Goal: Find specific page/section

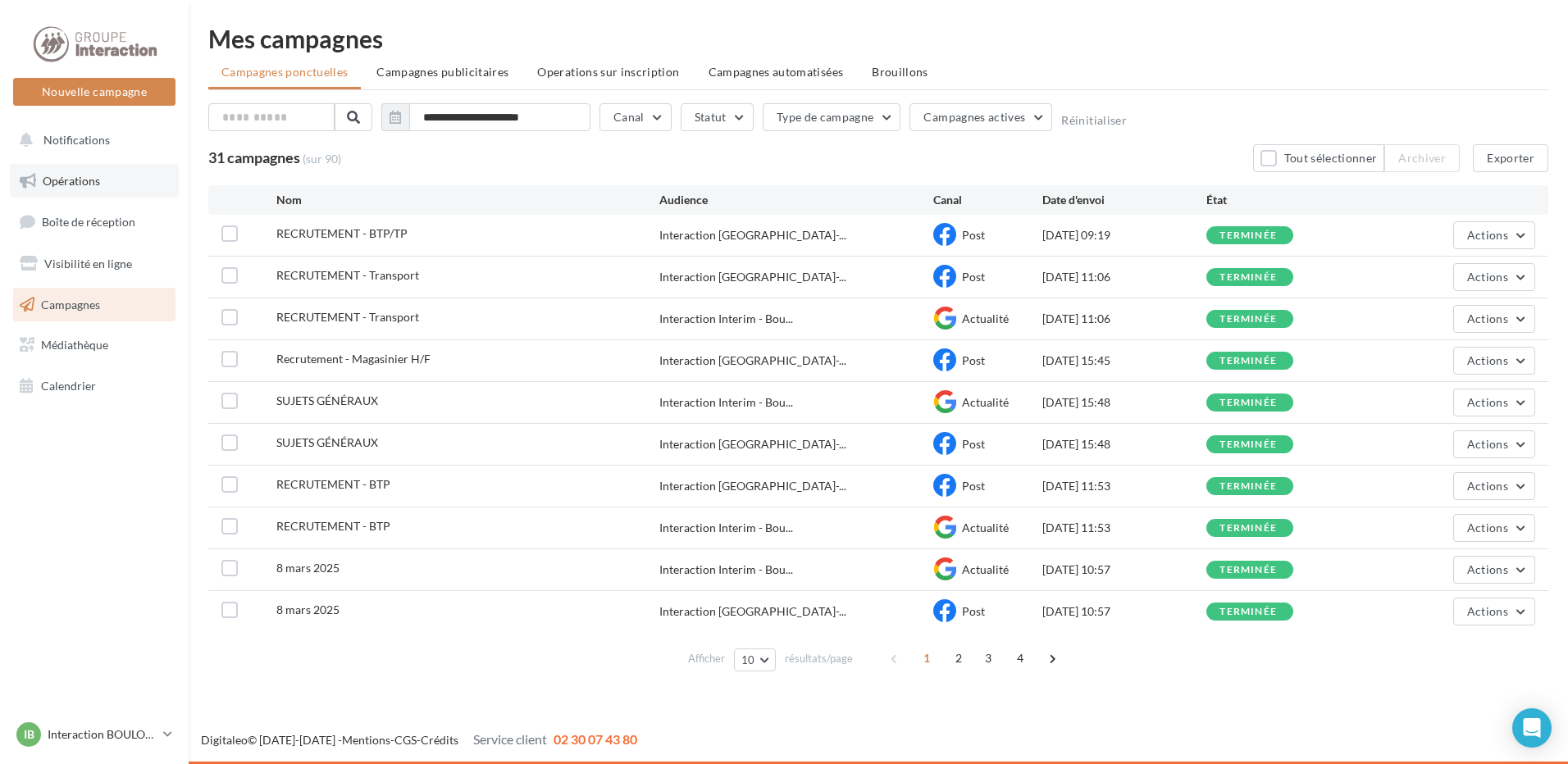
click at [77, 178] on span "Opérations" at bounding box center [71, 180] width 58 height 14
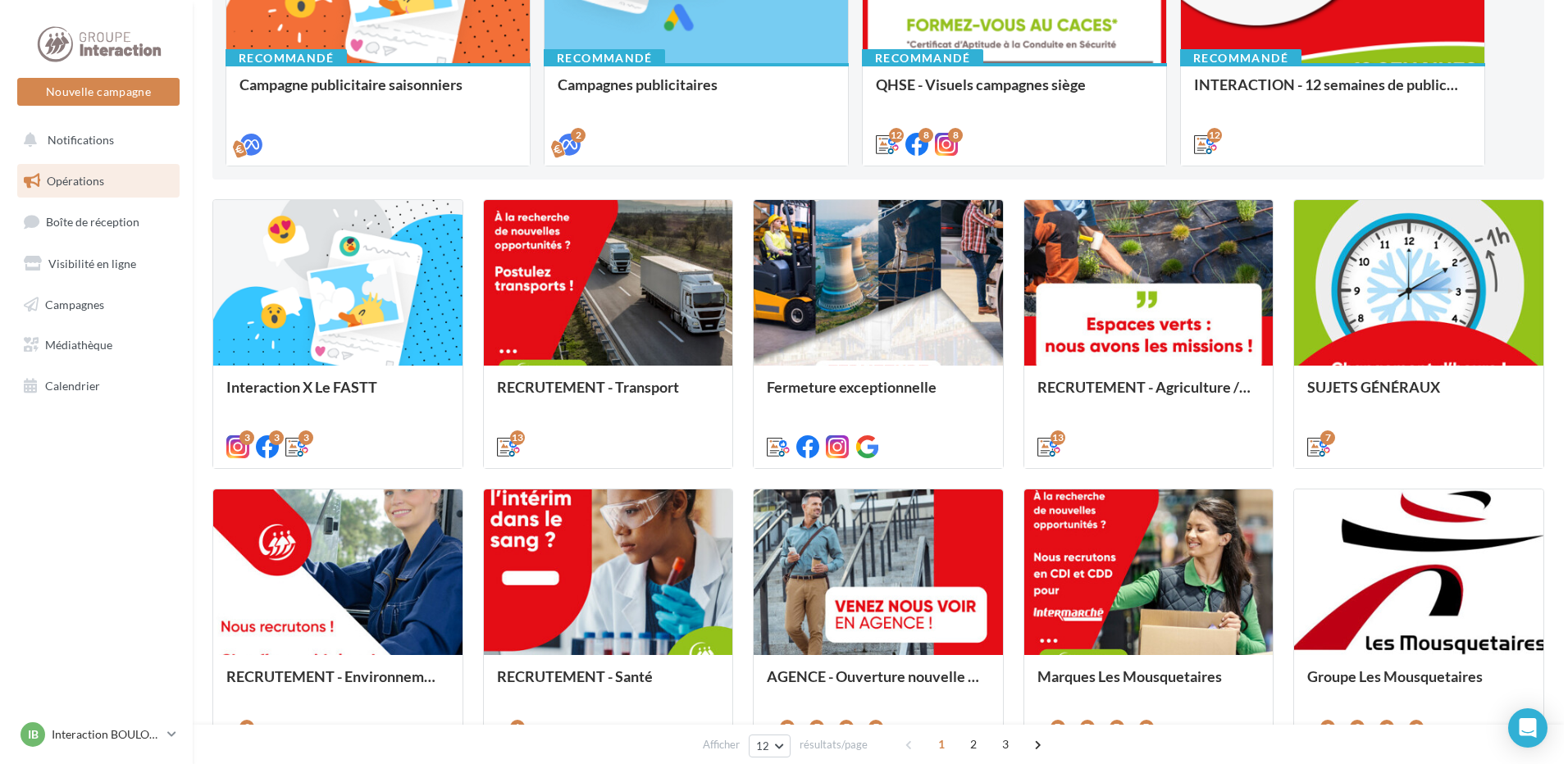
scroll to position [409, 0]
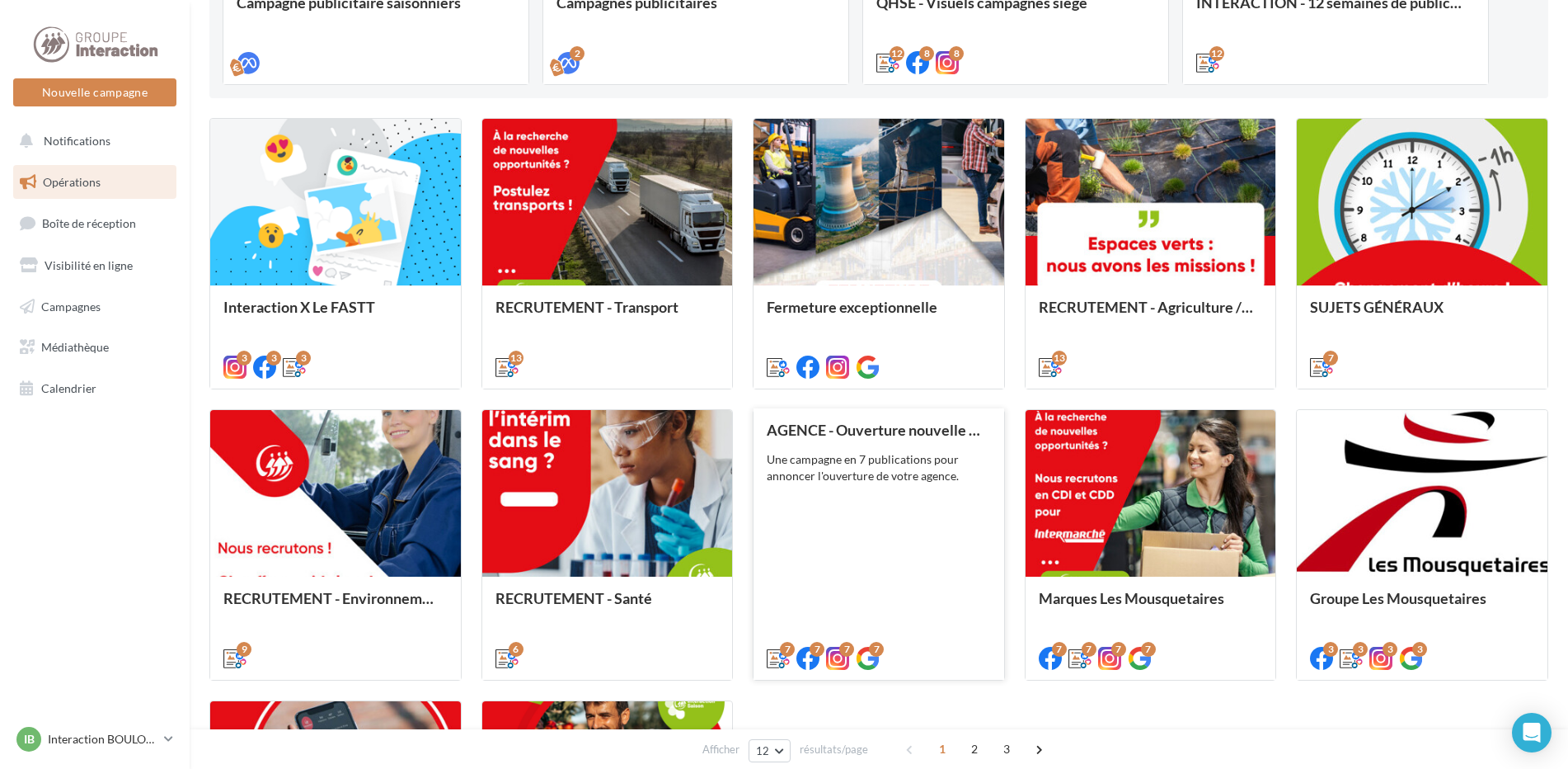
click at [921, 498] on div "AGENCE - Ouverture nouvelle agence Une campagne en 7 publications pour annoncer…" at bounding box center [879, 543] width 225 height 243
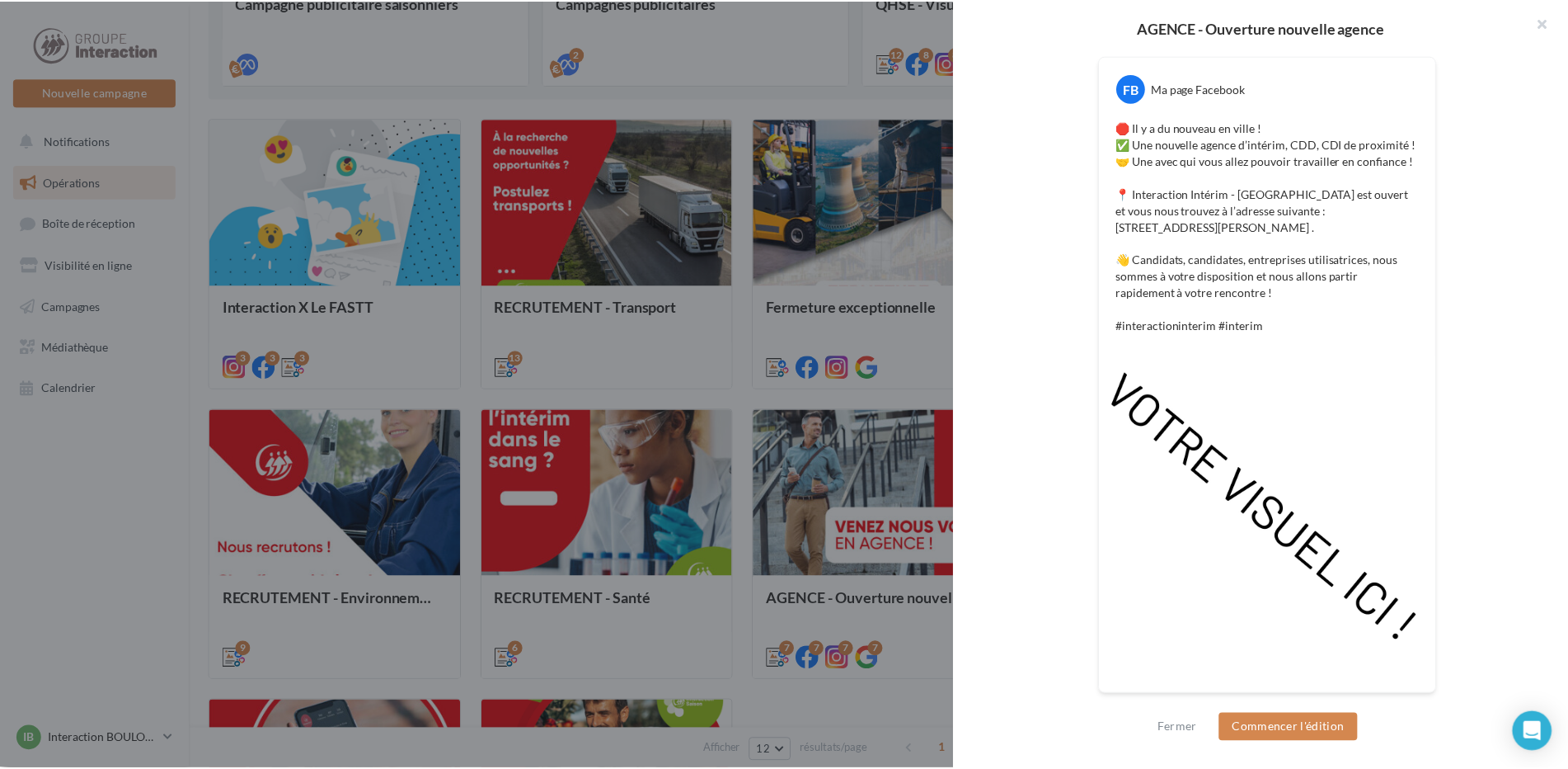
scroll to position [0, 0]
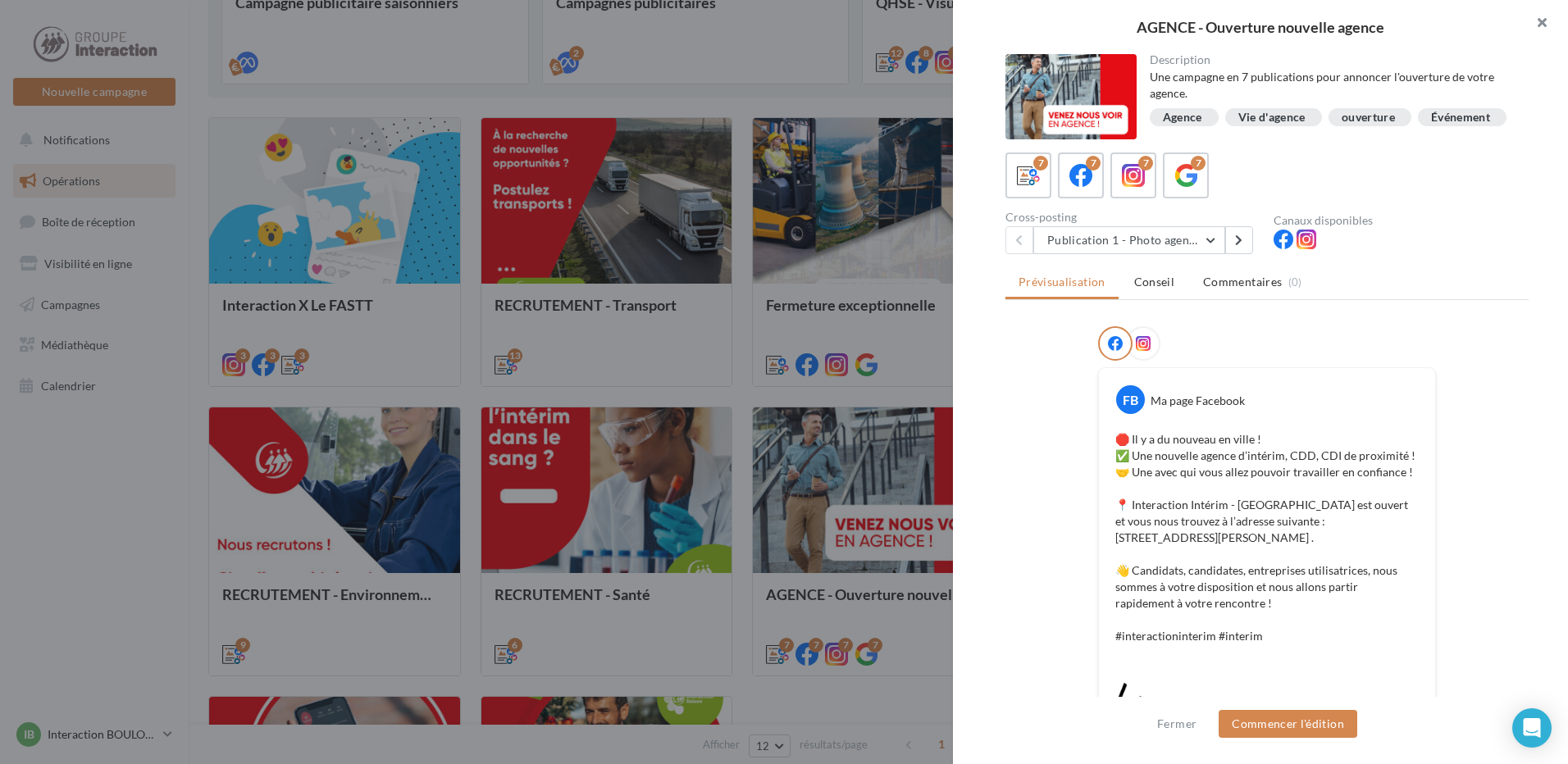
click at [1535, 18] on button "button" at bounding box center [1534, 24] width 65 height 49
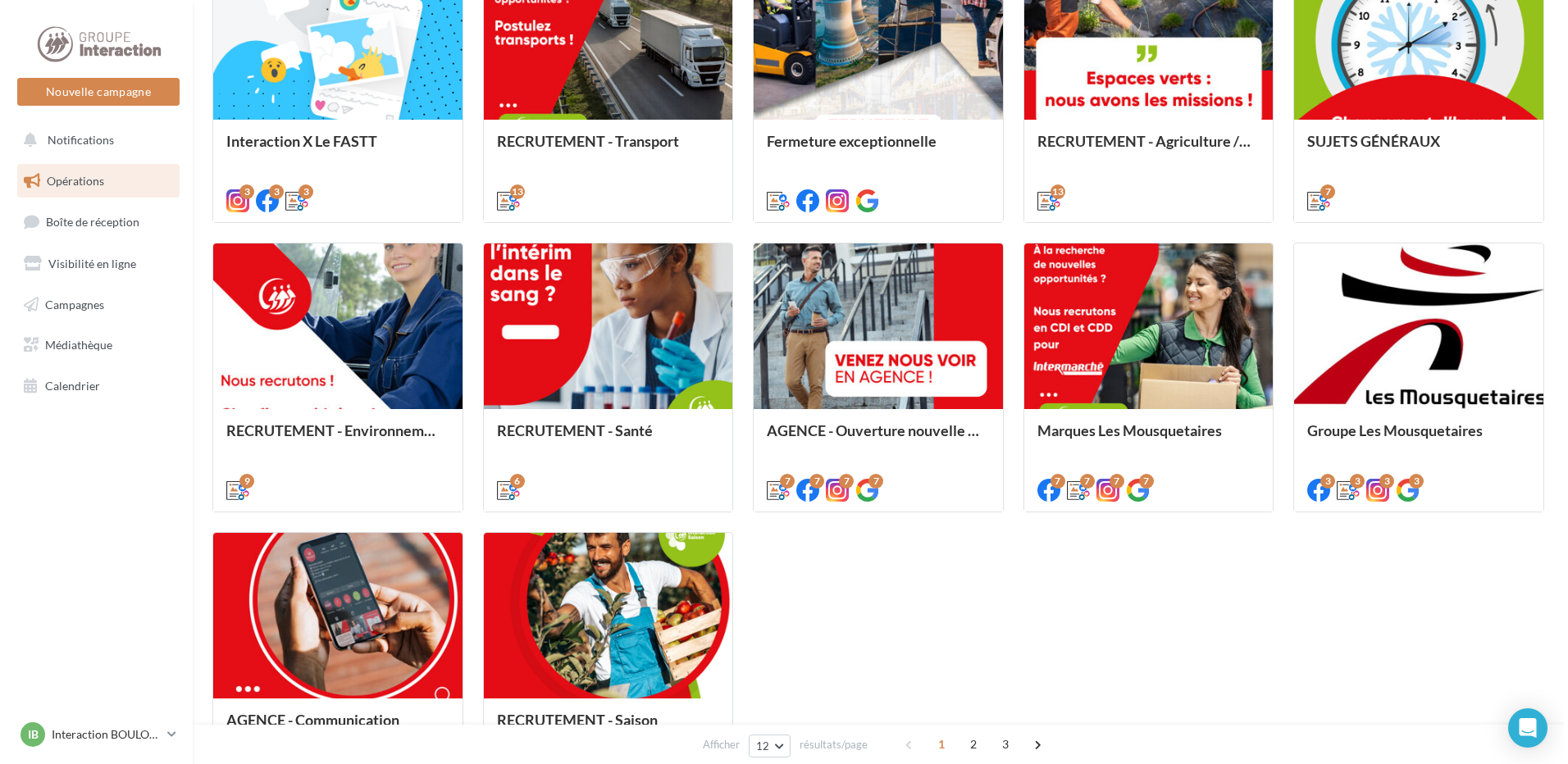
scroll to position [656, 0]
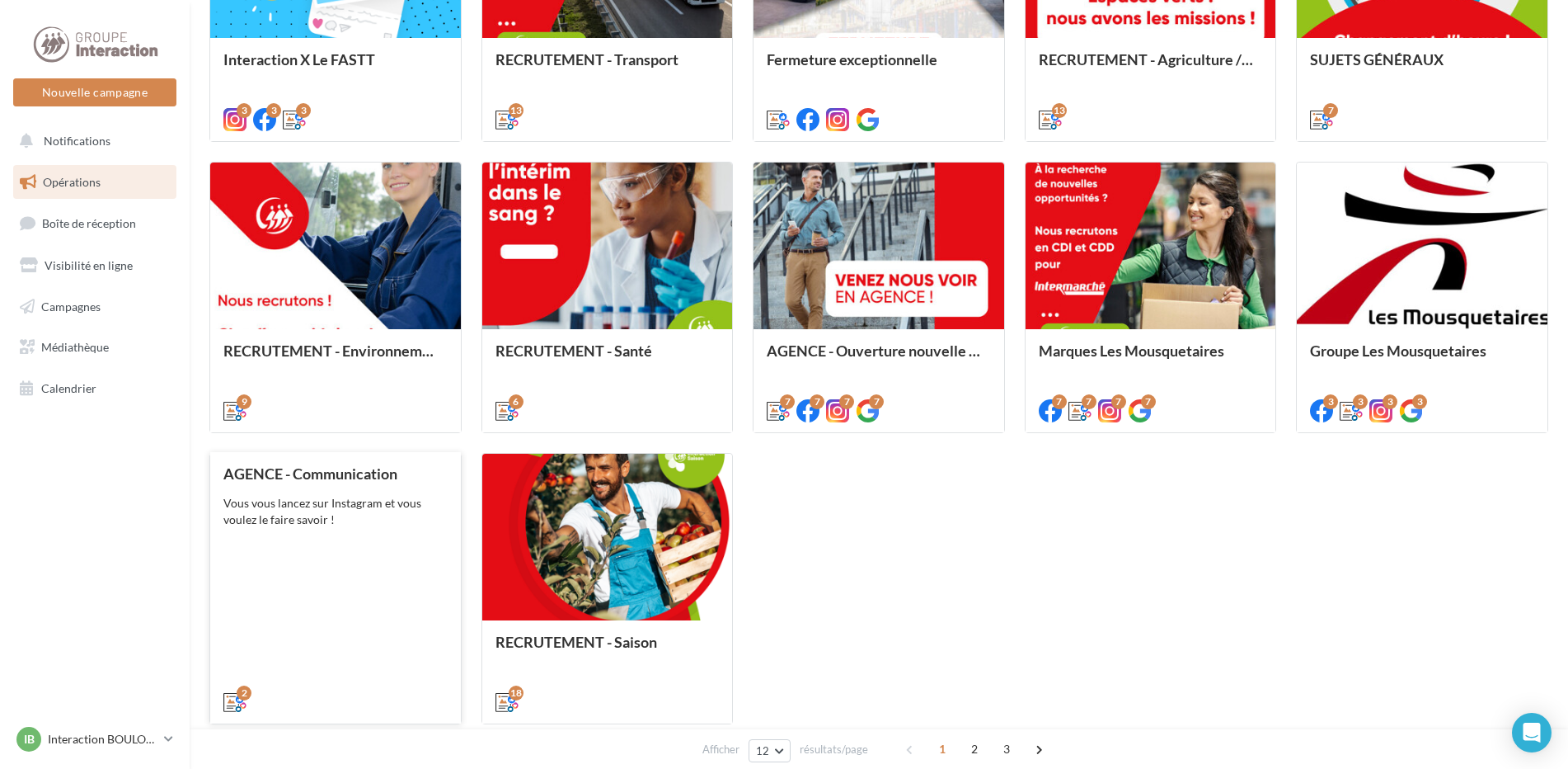
click at [305, 555] on div "AGENCE - Communication Vous vous lancez sur Instagram et vous voulez le faire s…" at bounding box center [336, 587] width 225 height 243
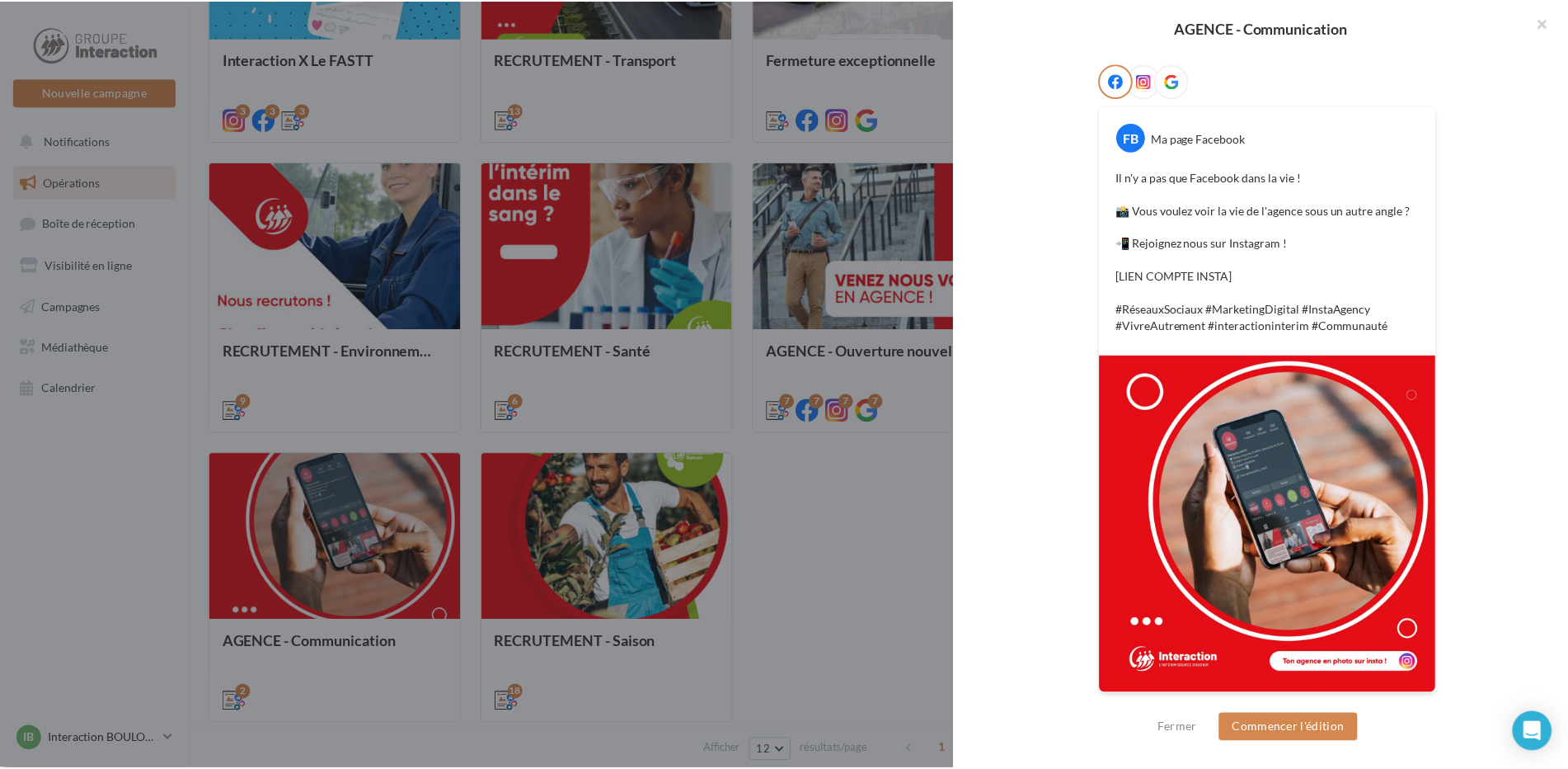
scroll to position [0, 0]
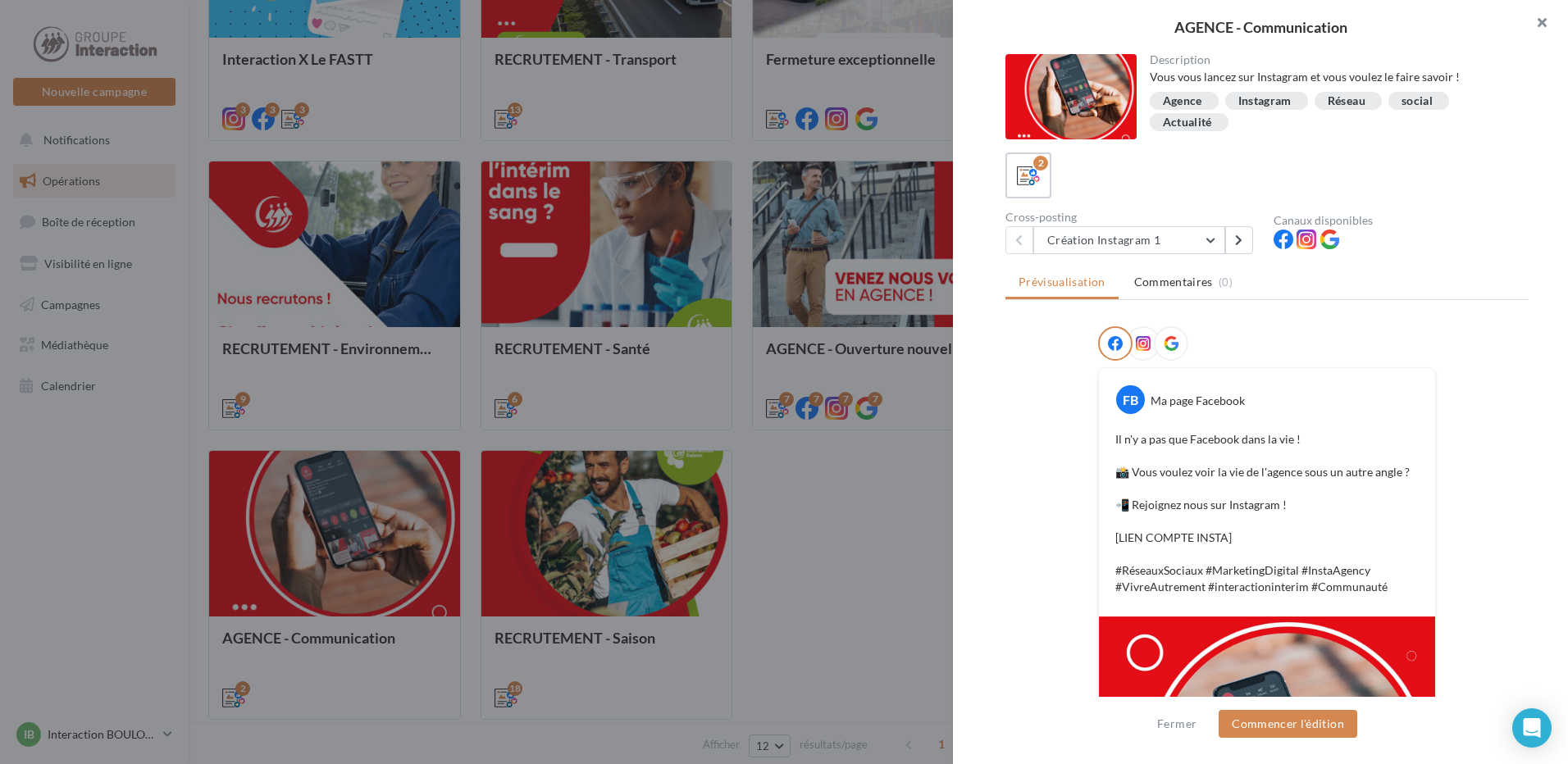
click at [1542, 16] on button "button" at bounding box center [1534, 24] width 65 height 49
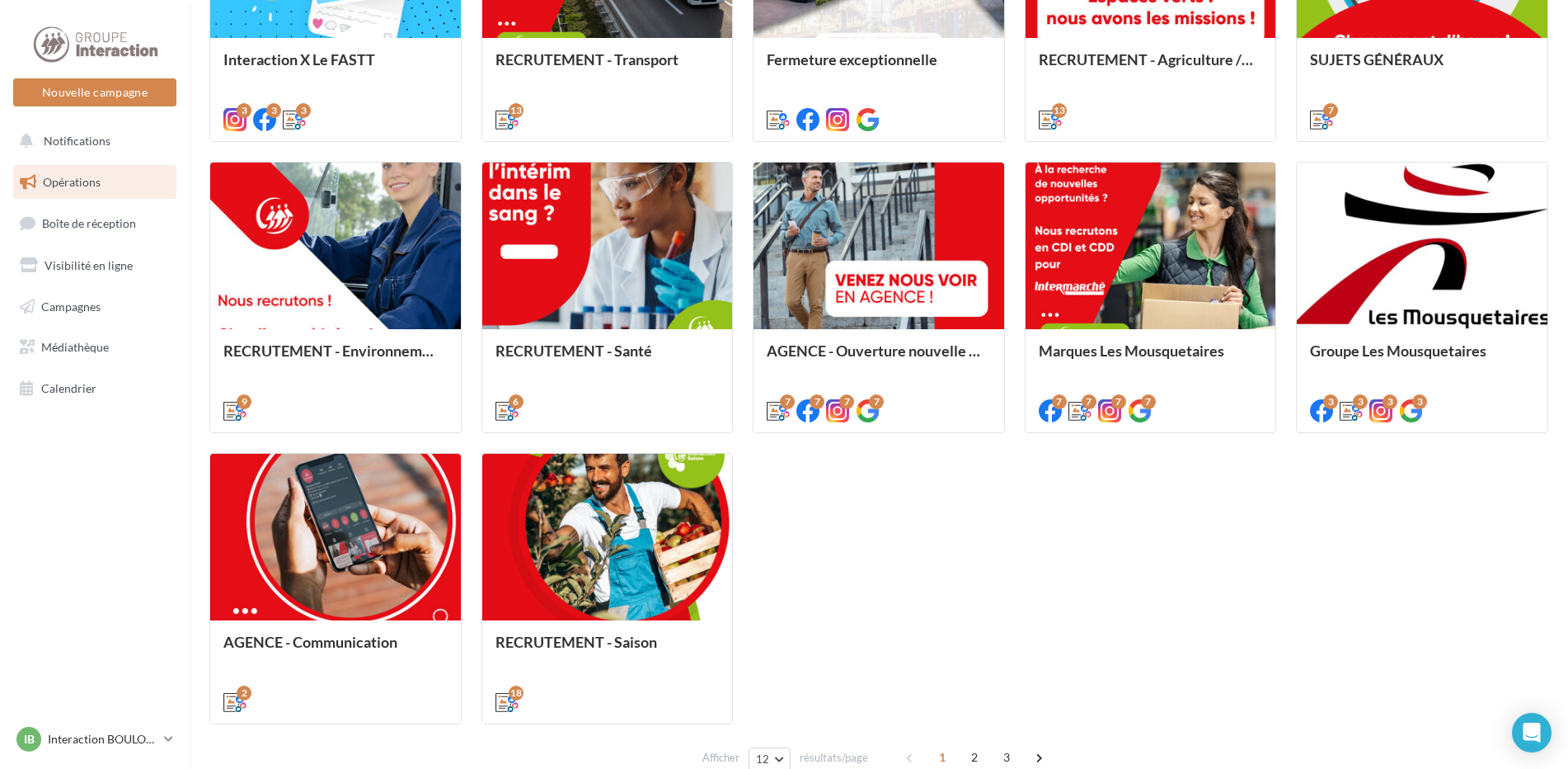
scroll to position [753, 0]
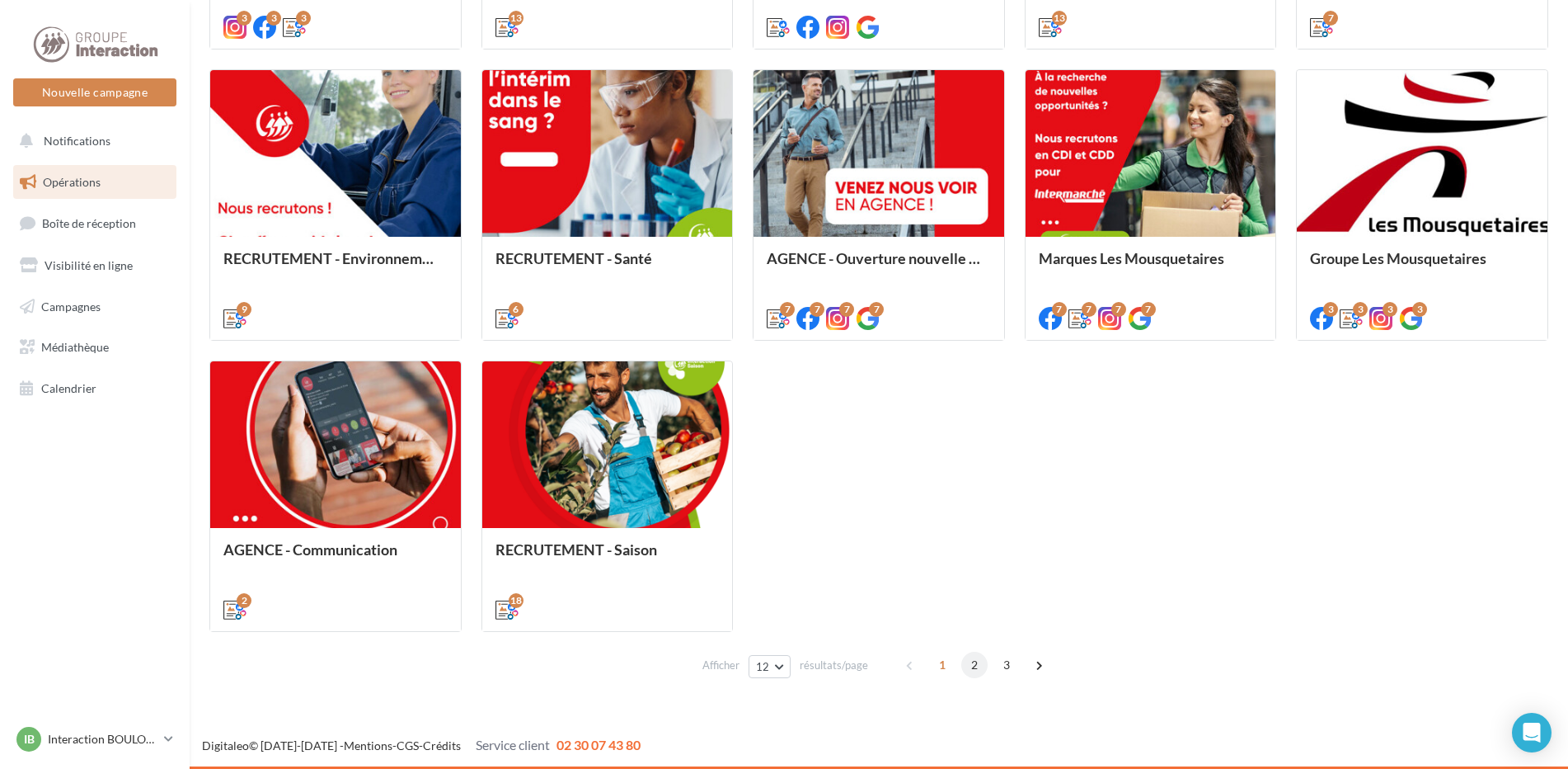
click at [974, 663] on span "2" at bounding box center [974, 664] width 26 height 26
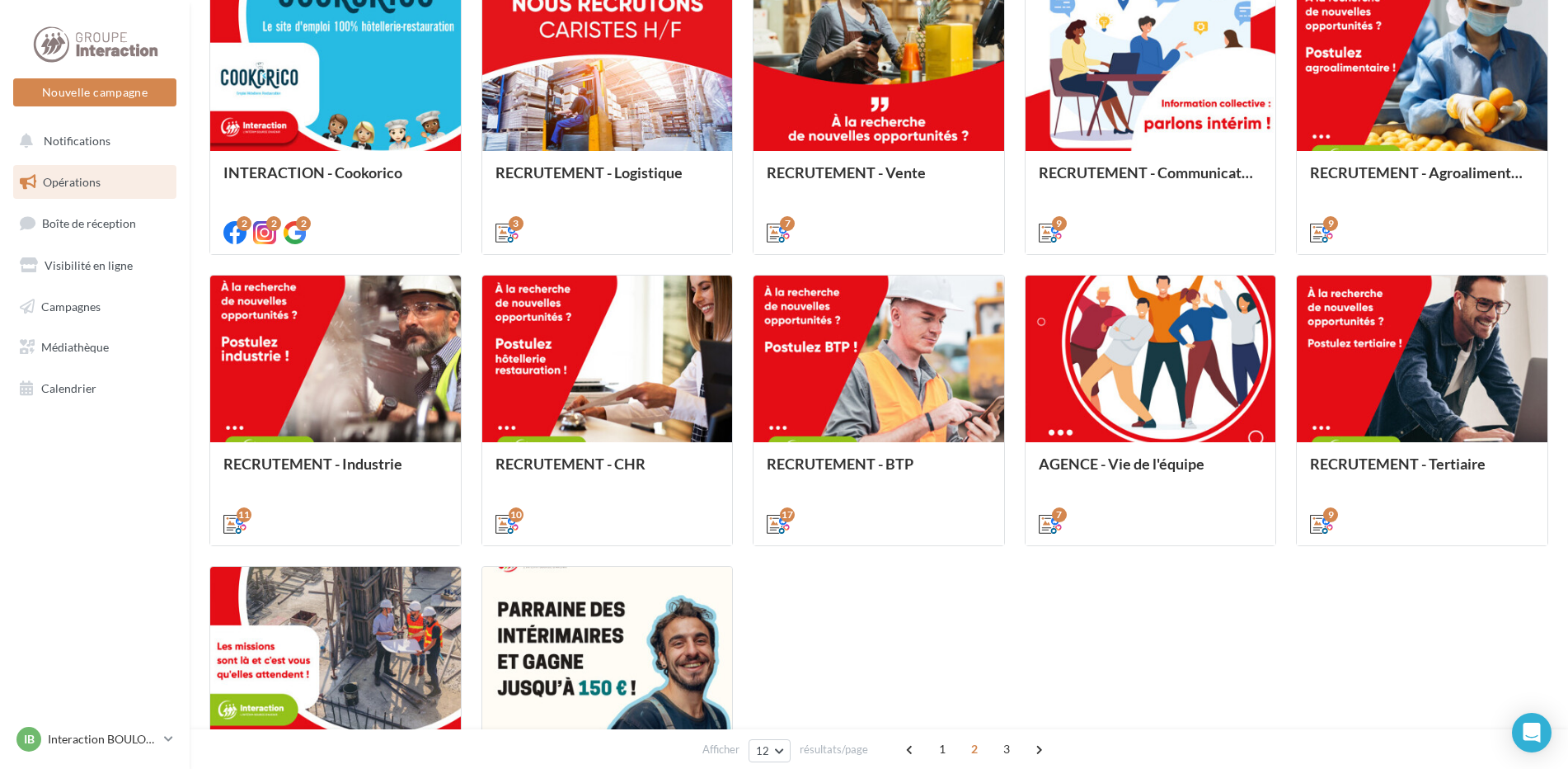
scroll to position [629, 0]
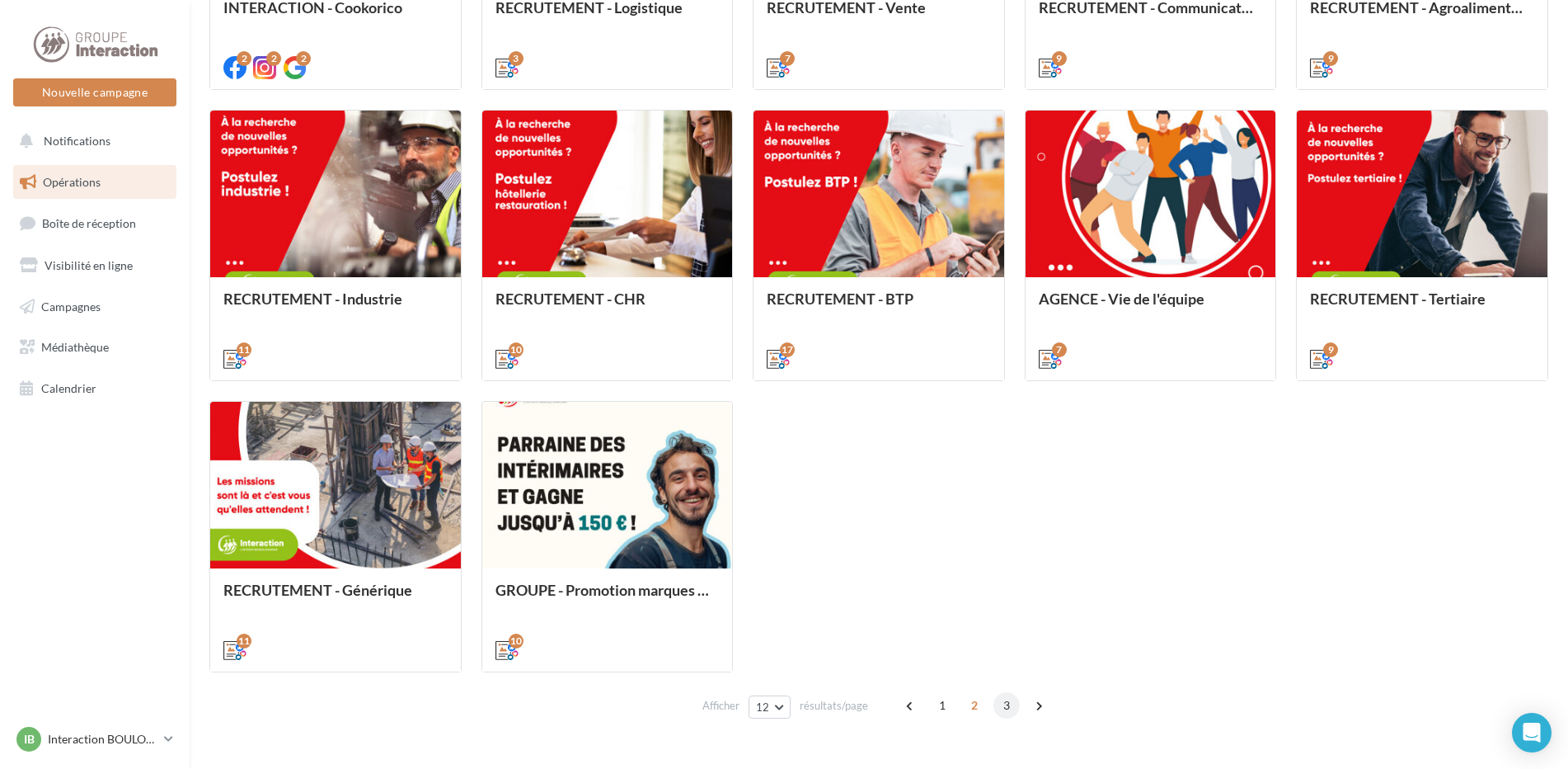
click at [998, 697] on span "3" at bounding box center [1006, 704] width 26 height 26
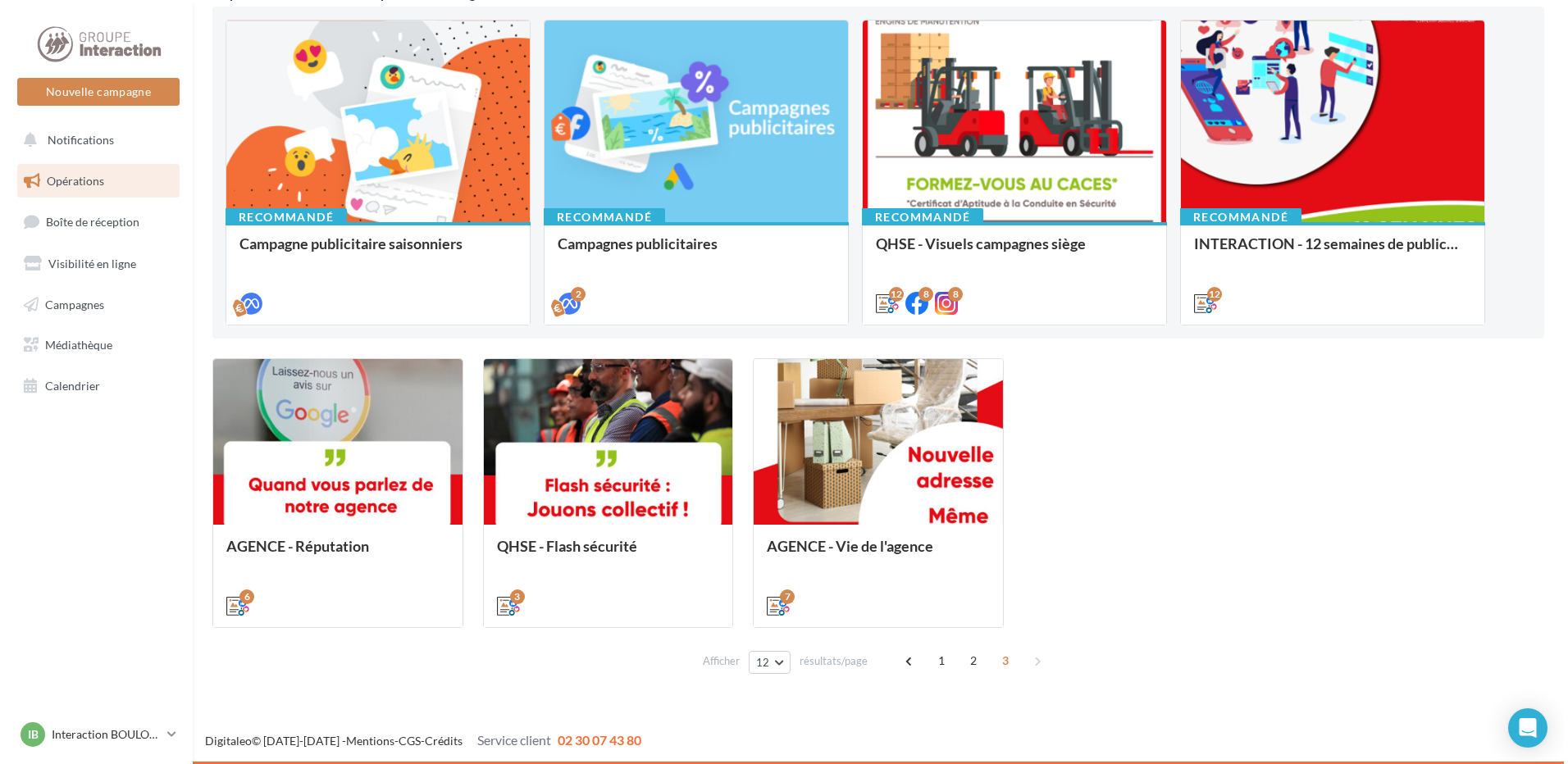
scroll to position [169, 0]
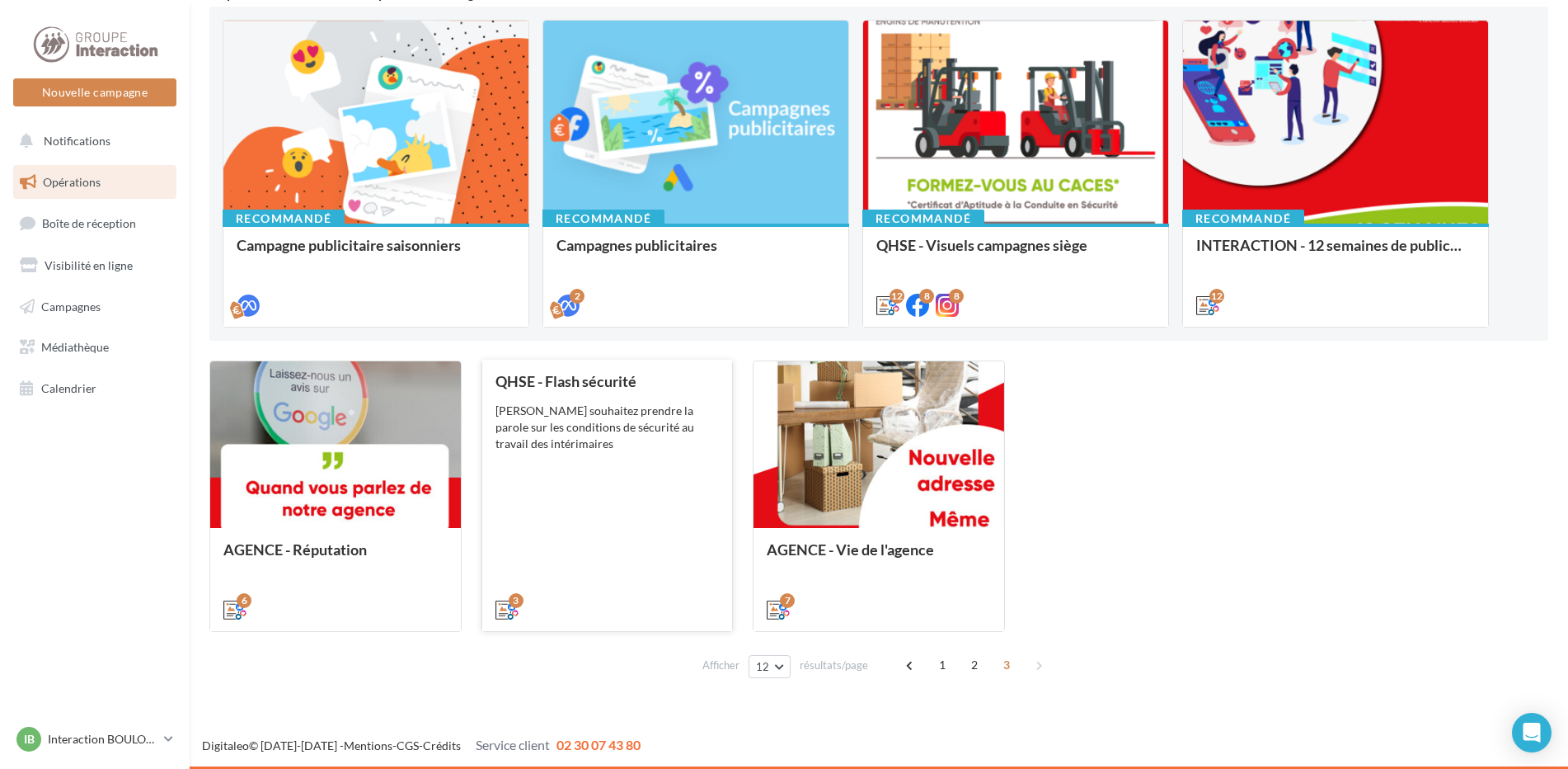
click at [602, 412] on div "Vous souhaitez prendre la parole sur les conditions de sécurité au travail des …" at bounding box center [608, 426] width 225 height 49
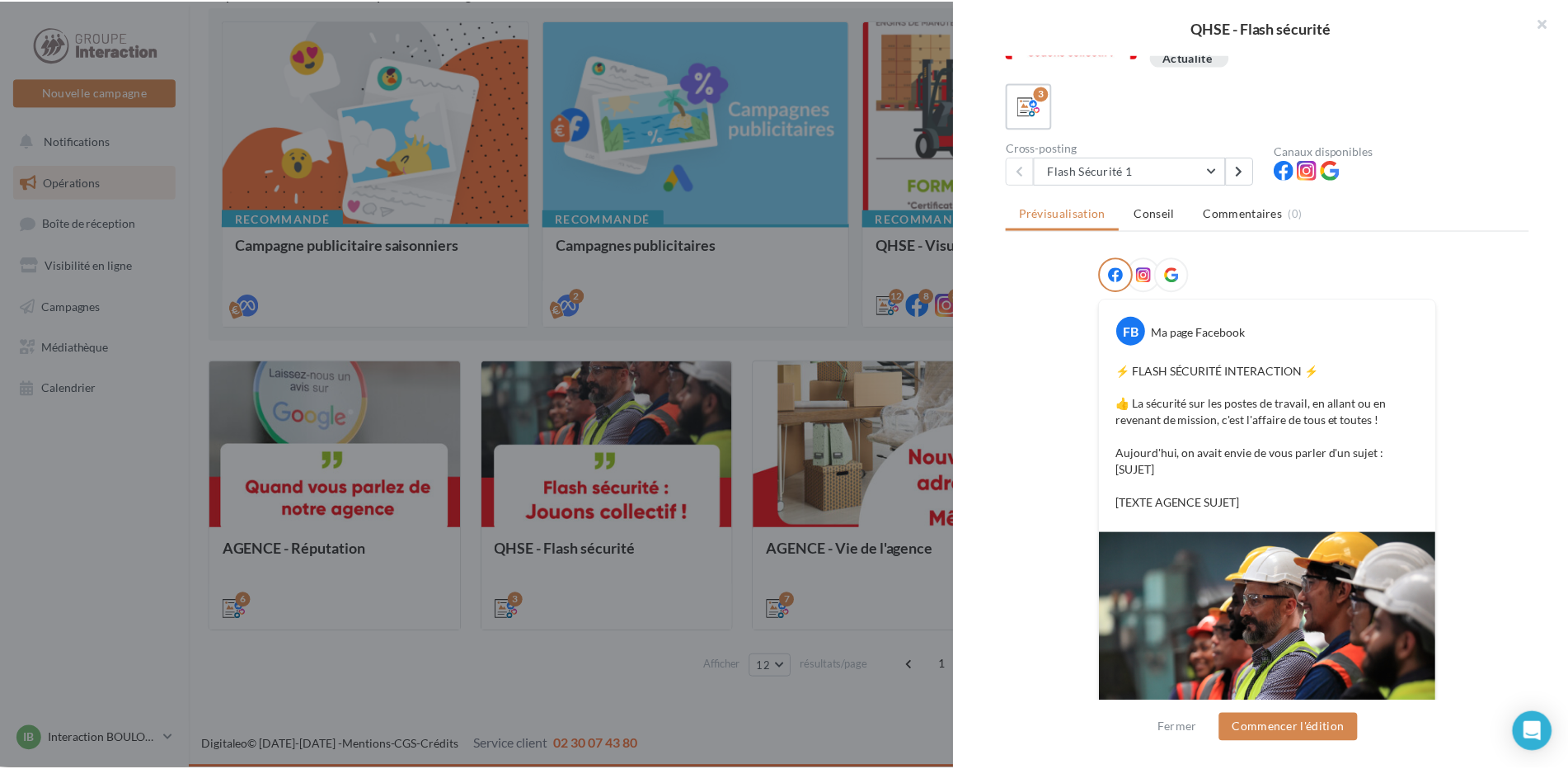
scroll to position [260, 0]
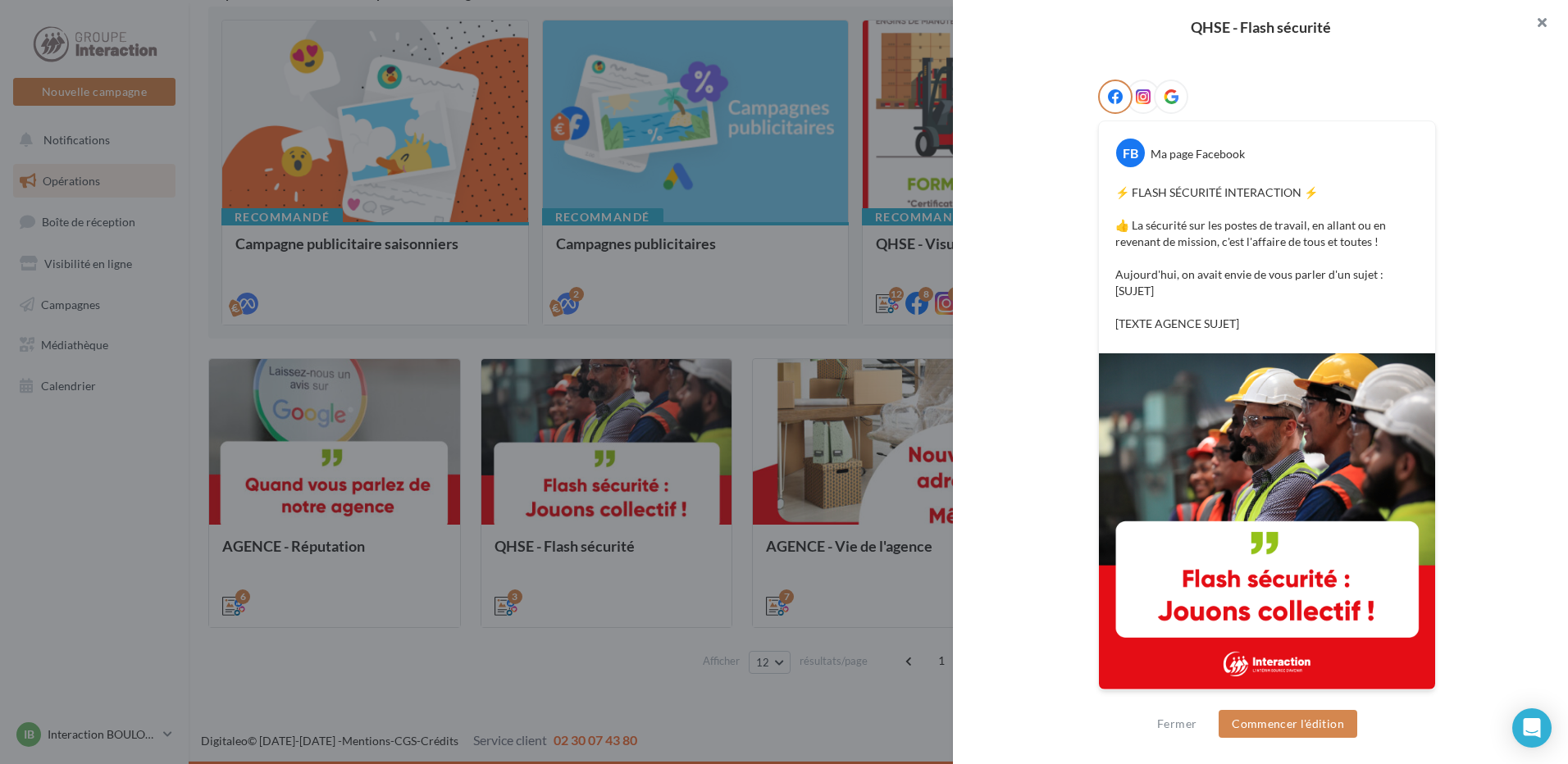
click at [1542, 22] on button "button" at bounding box center [1534, 24] width 65 height 49
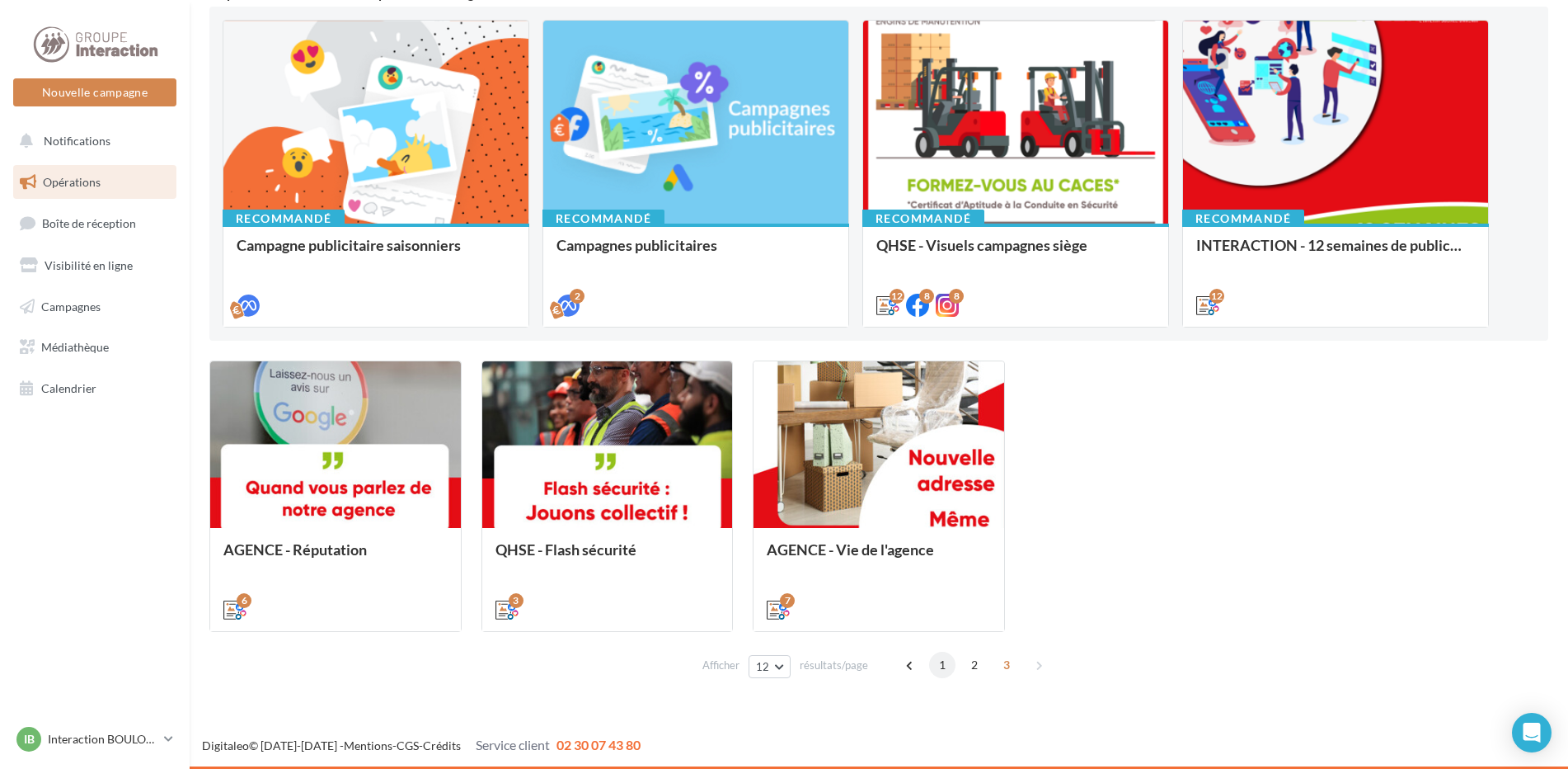
click at [945, 667] on span "1" at bounding box center [942, 664] width 26 height 26
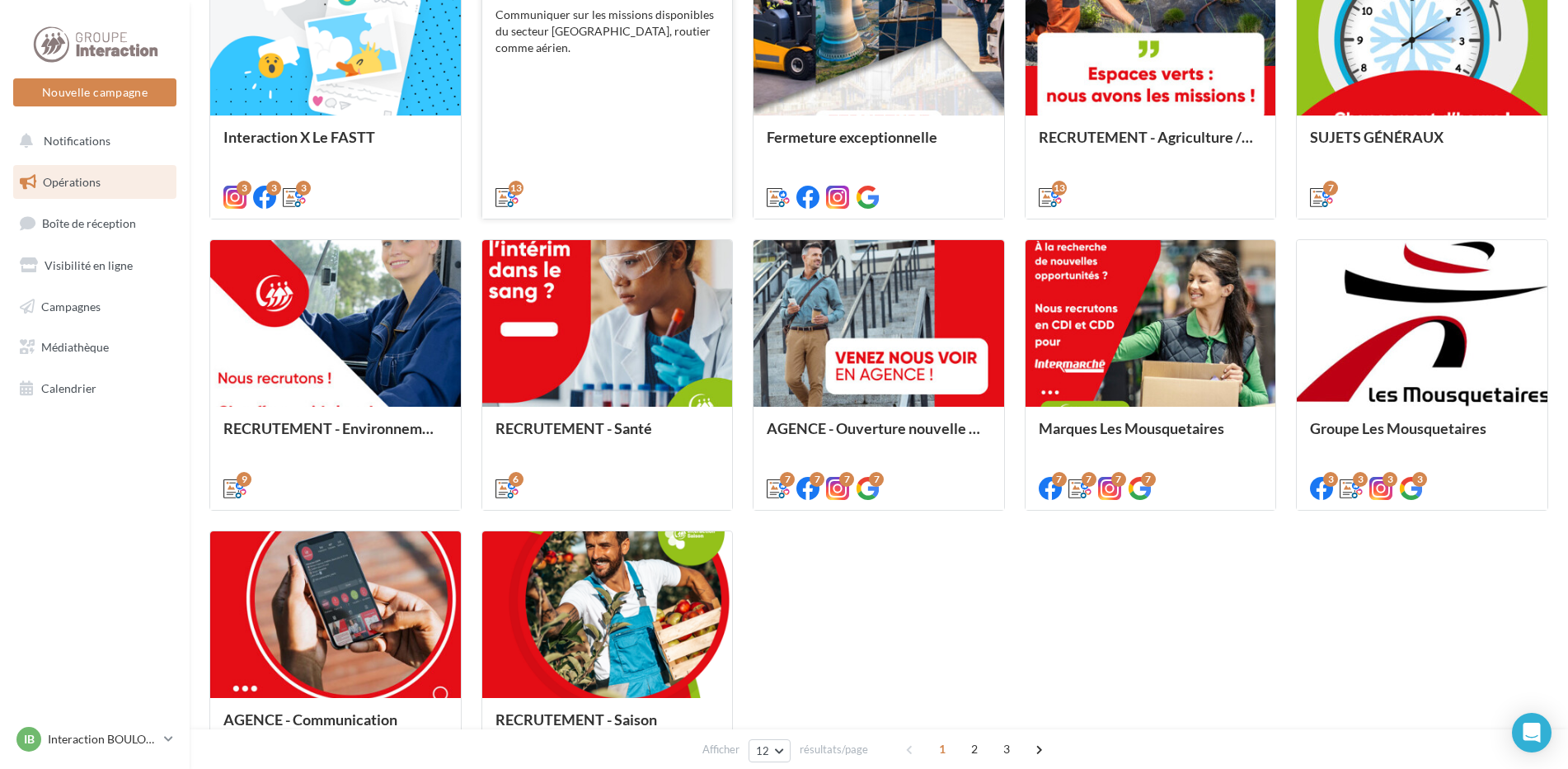
scroll to position [665, 0]
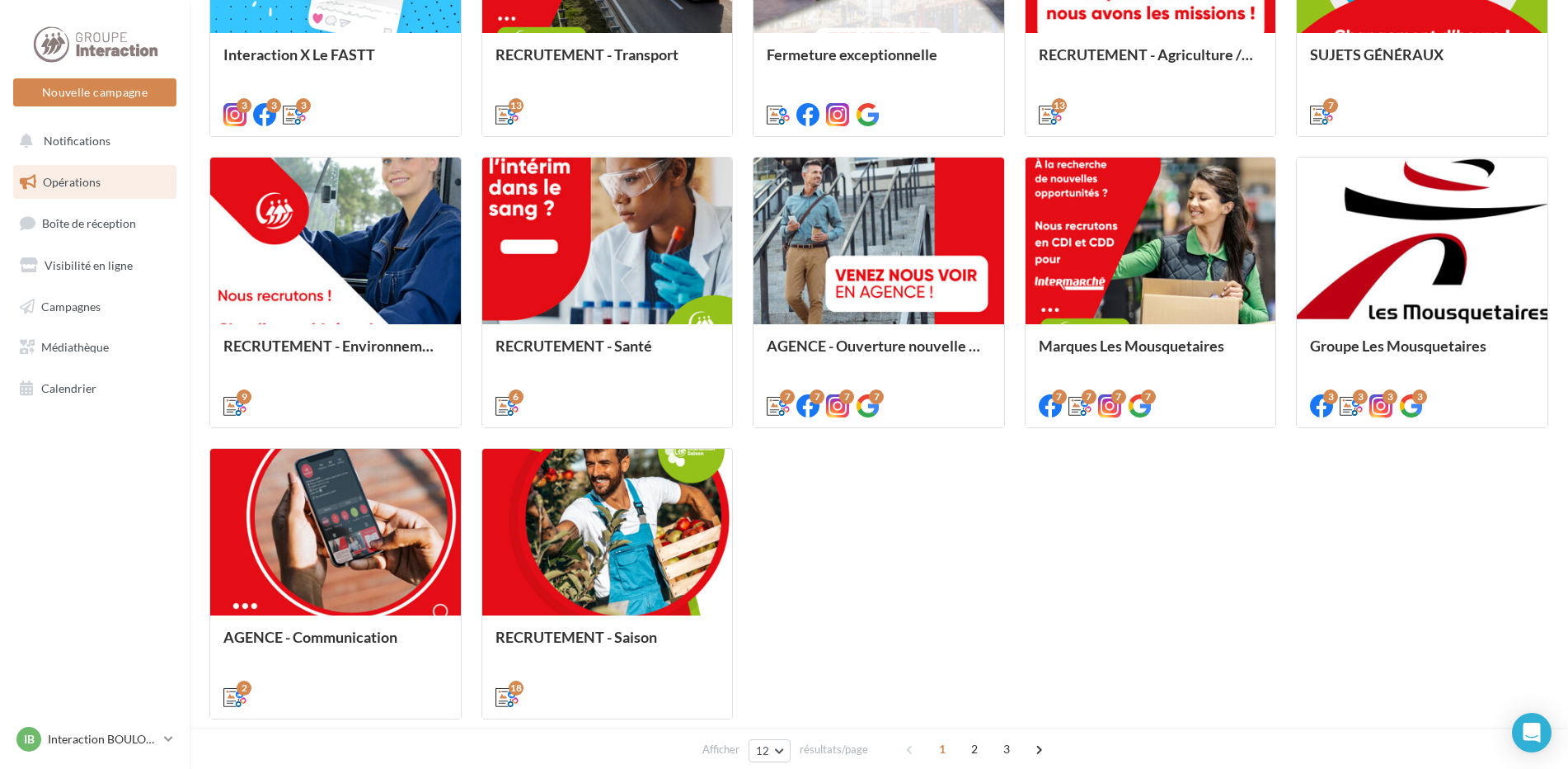
click at [952, 527] on div "Interaction X Le FASTT Dans le cadre de la Journée Intérimaire organisée par le…" at bounding box center [879, 292] width 1338 height 854
